Goal: Transaction & Acquisition: Obtain resource

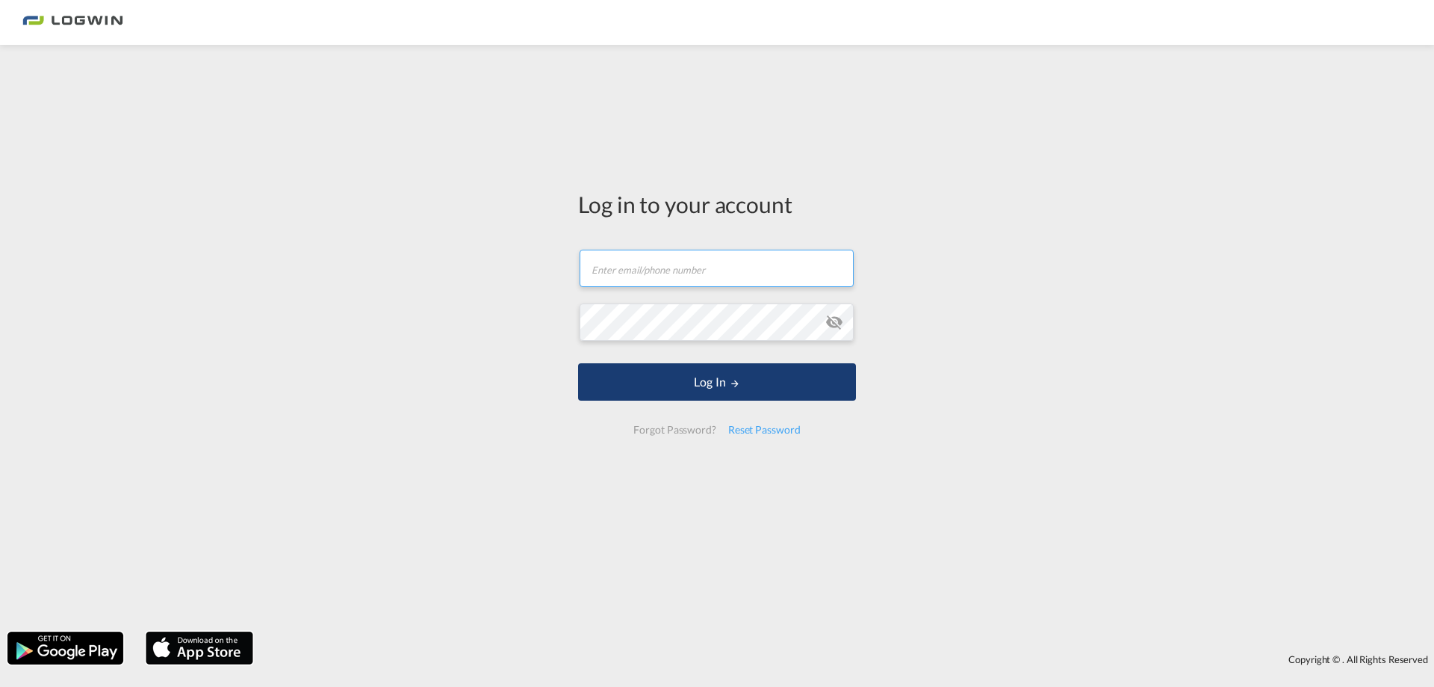
type input "[EMAIL_ADDRESS][PERSON_NAME][DOMAIN_NAME]"
click at [744, 384] on button "Log In" at bounding box center [717, 381] width 278 height 37
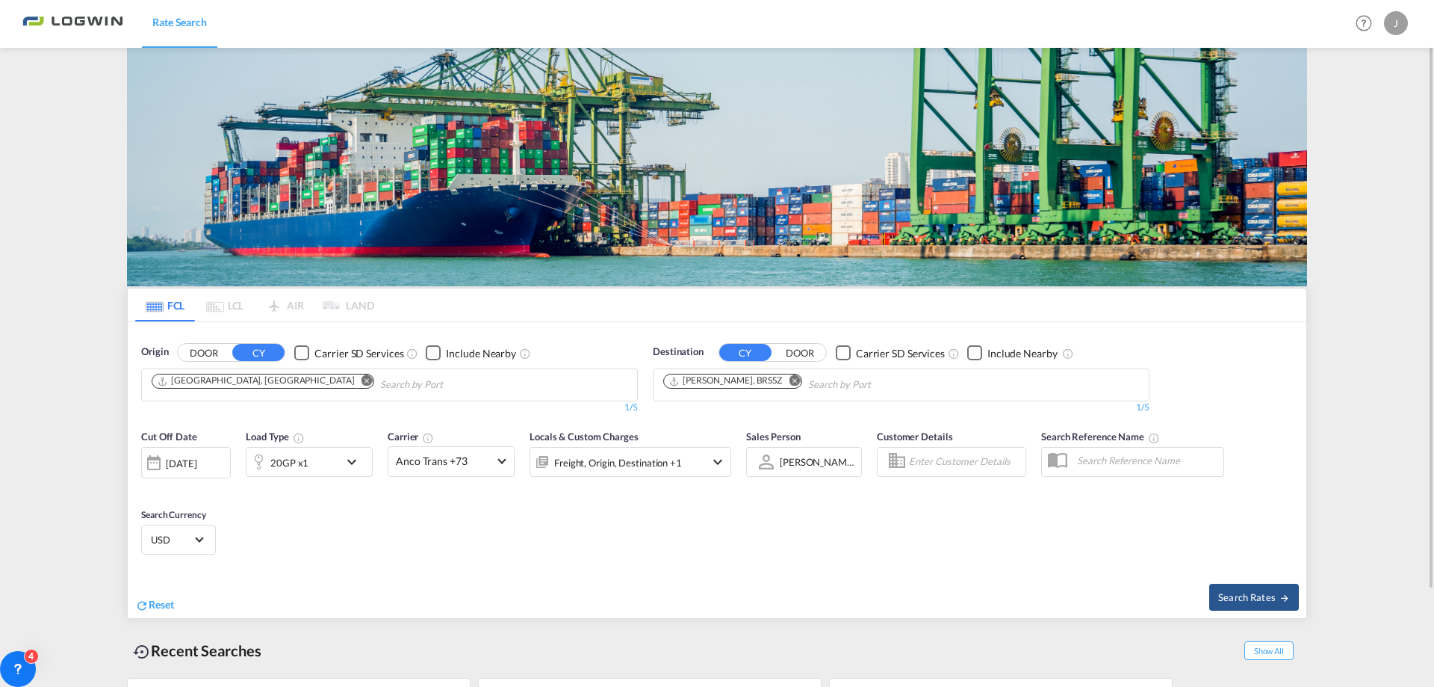
click at [789, 381] on md-icon "Remove" at bounding box center [794, 380] width 11 height 11
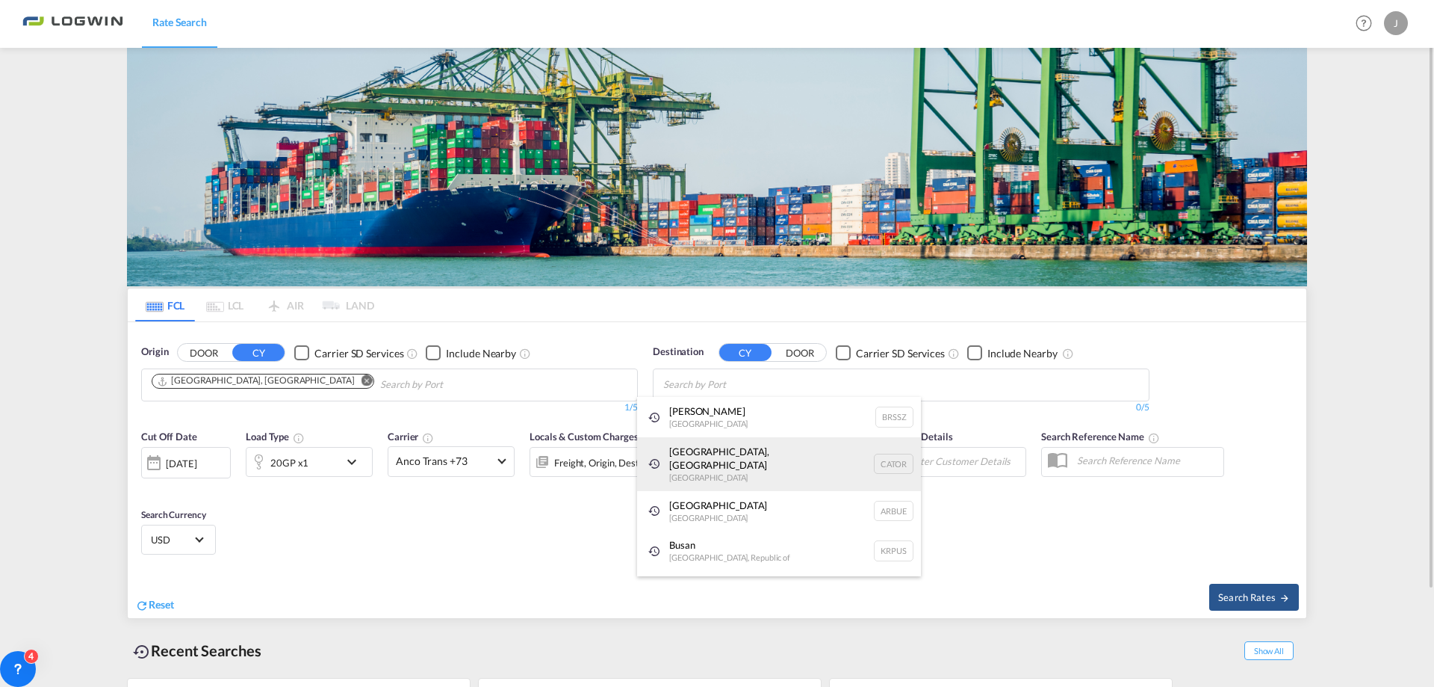
click at [698, 452] on div "[GEOGRAPHIC_DATA], ON [GEOGRAPHIC_DATA] CATOR" at bounding box center [779, 464] width 284 height 54
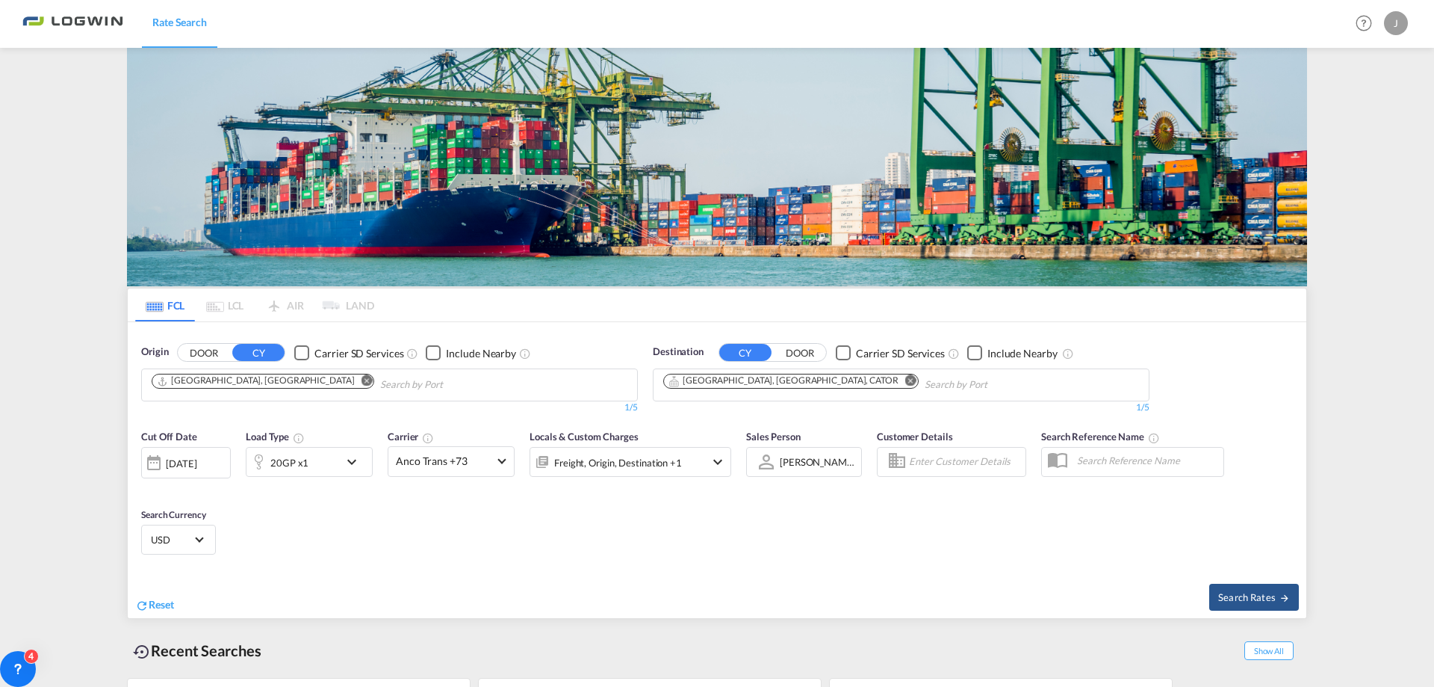
click at [348, 461] on md-icon "icon-chevron-down" at bounding box center [355, 462] width 25 height 18
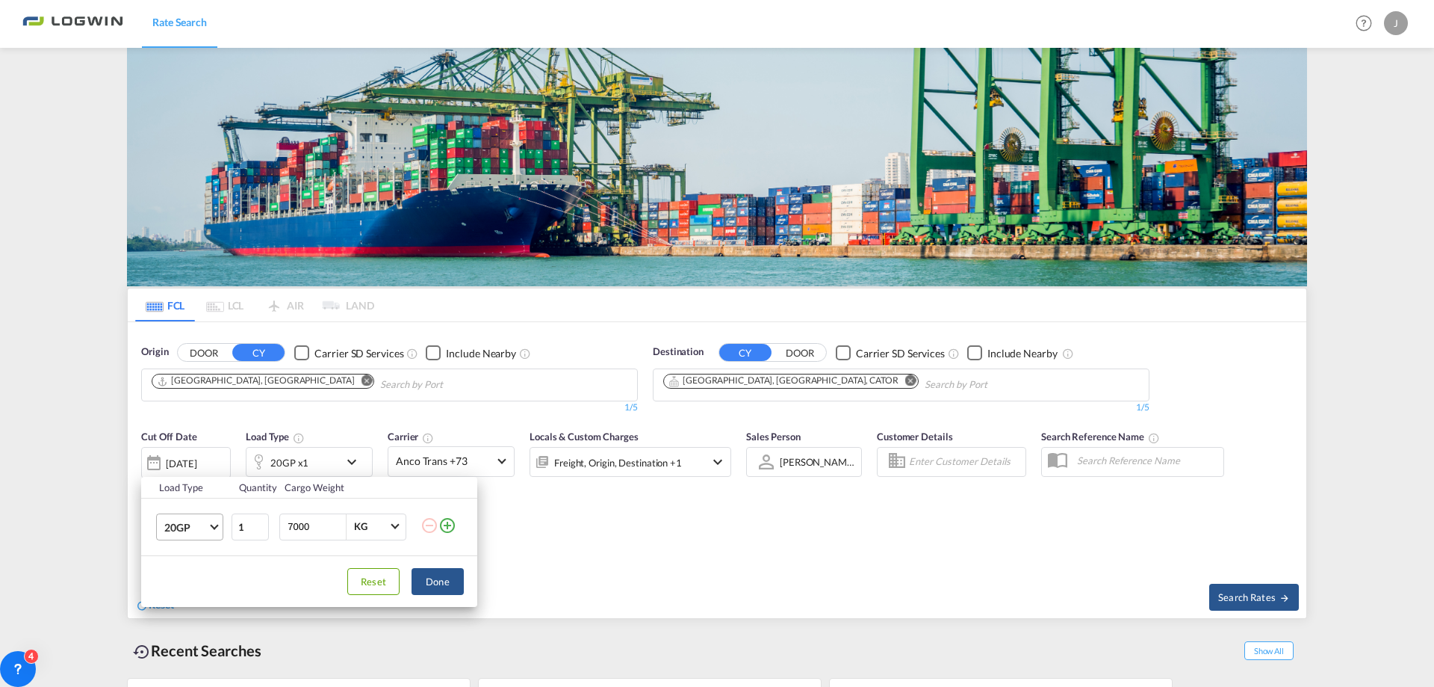
click at [211, 528] on md-select-value "20GP" at bounding box center [193, 526] width 60 height 25
click at [208, 581] on md-option "40HC" at bounding box center [203, 578] width 102 height 36
click at [450, 575] on button "Done" at bounding box center [438, 581] width 52 height 27
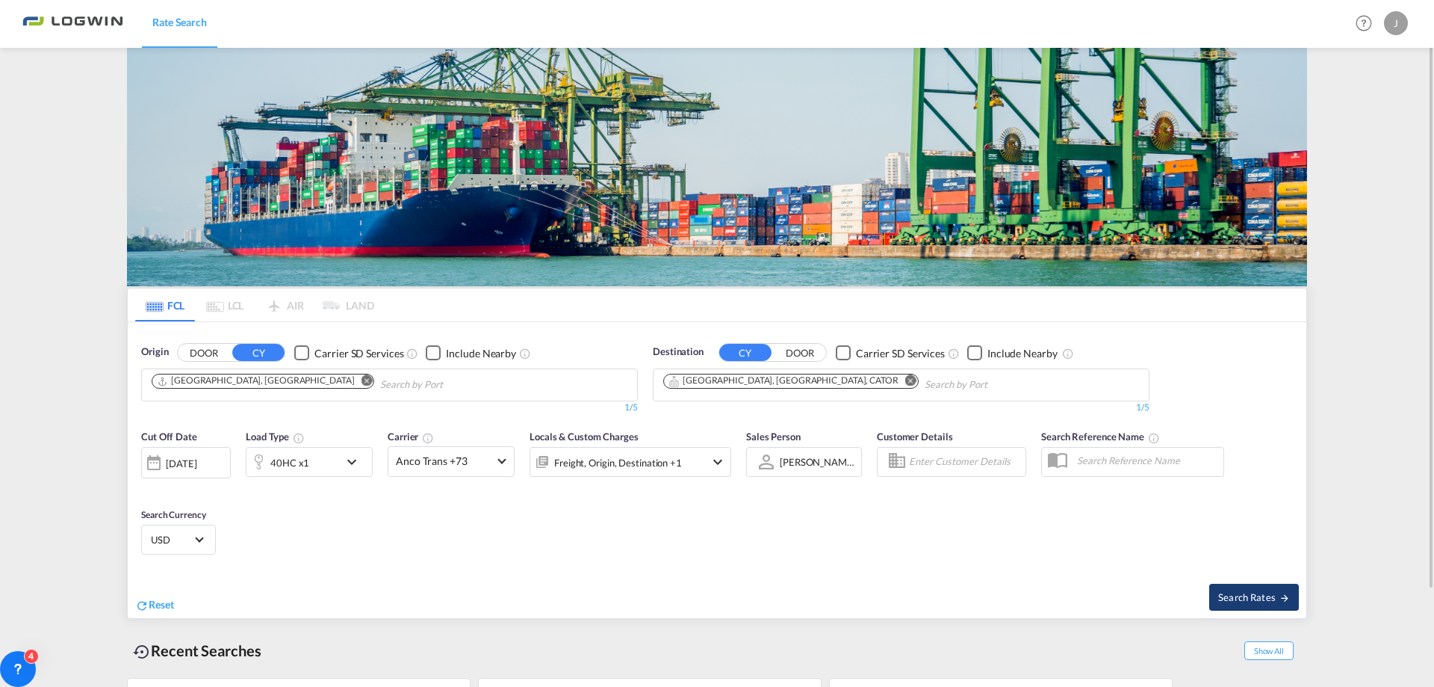
click at [1249, 594] on span "Search Rates" at bounding box center [1255, 597] width 72 height 12
type input "DEHAM to CATOR / [DATE]"
